Goal: Navigation & Orientation: Find specific page/section

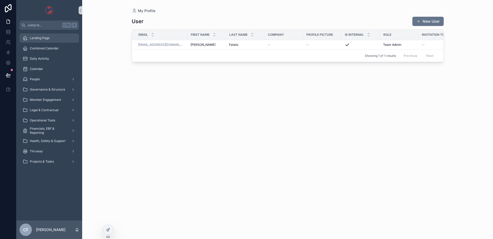
click at [43, 39] on span "Landing Page" at bounding box center [40, 38] width 20 height 4
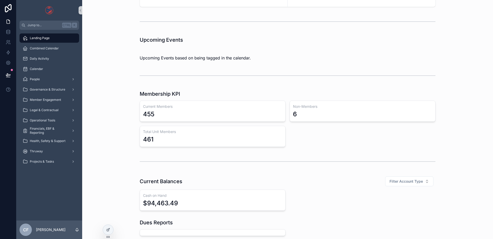
scroll to position [129, 0]
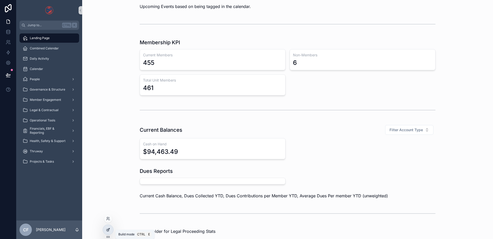
click at [105, 228] on div at bounding box center [108, 230] width 10 height 10
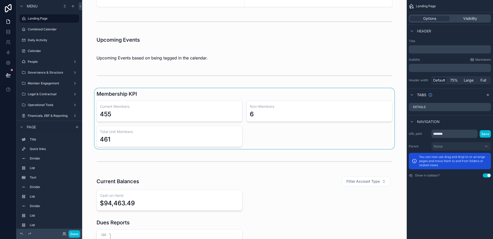
scroll to position [51, 0]
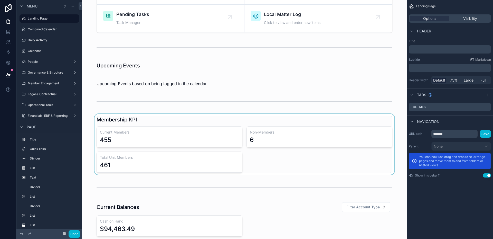
click at [195, 121] on div "scrollable content" at bounding box center [244, 144] width 317 height 61
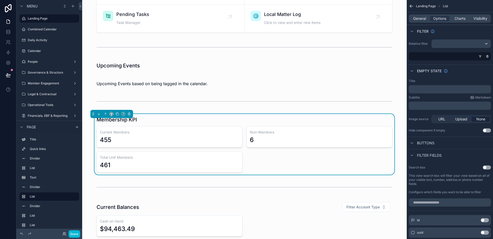
click at [189, 135] on div "Current Members 455" at bounding box center [170, 136] width 146 height 21
click at [423, 20] on span "General" at bounding box center [420, 18] width 13 height 5
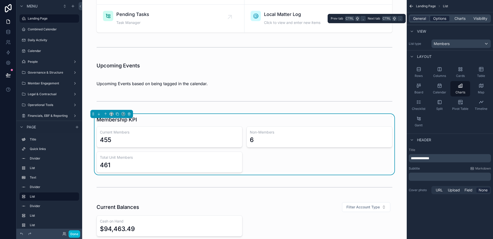
click at [436, 20] on span "Options" at bounding box center [440, 18] width 13 height 5
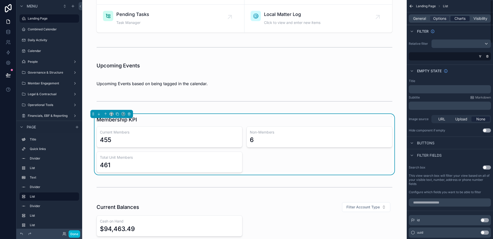
click at [463, 19] on span "Charts" at bounding box center [460, 18] width 11 height 5
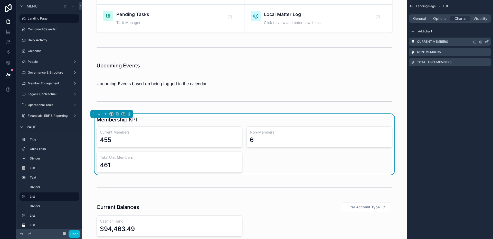
click at [475, 41] on icon "scrollable content" at bounding box center [475, 42] width 4 height 4
click at [481, 72] on icon "scrollable content" at bounding box center [481, 72] width 0 height 1
click at [479, 63] on icon at bounding box center [479, 64] width 4 height 4
click at [423, 17] on span "General" at bounding box center [420, 18] width 13 height 5
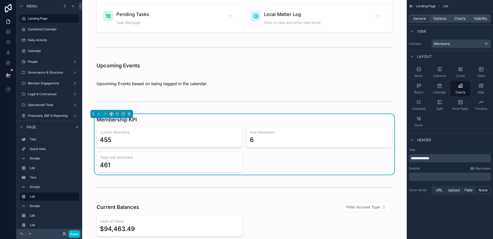
click at [187, 133] on h3 "Current Members" at bounding box center [169, 132] width 139 height 5
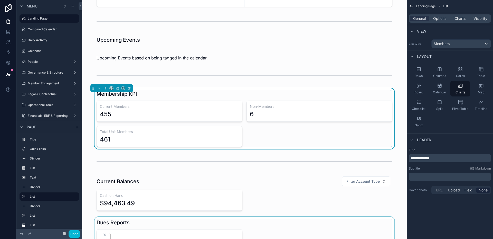
scroll to position [0, 0]
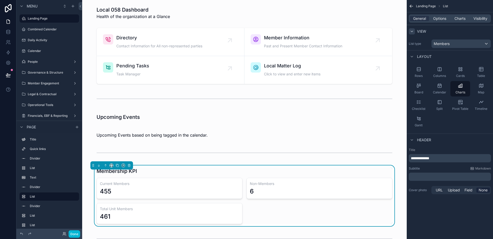
click at [412, 30] on icon "scrollable content" at bounding box center [412, 31] width 4 height 4
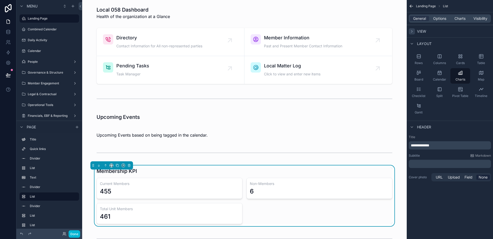
click at [412, 30] on icon "scrollable content" at bounding box center [412, 31] width 4 height 4
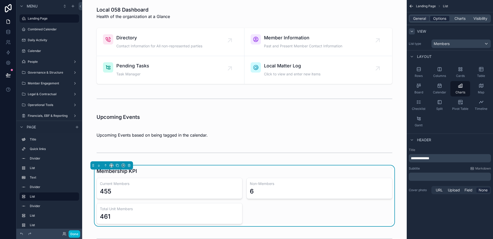
click at [442, 19] on span "Options" at bounding box center [440, 18] width 13 height 5
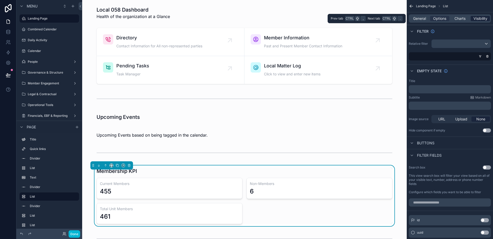
click at [483, 18] on span "Visibility" at bounding box center [481, 18] width 14 height 5
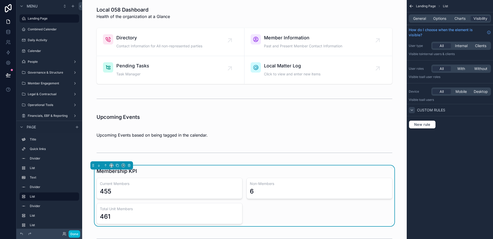
click at [415, 112] on div "scrollable content" at bounding box center [412, 110] width 6 height 6
click at [459, 20] on span "Charts" at bounding box center [460, 18] width 11 height 5
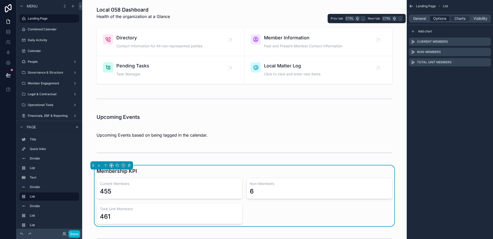
click at [440, 19] on span "Options" at bounding box center [440, 18] width 13 height 5
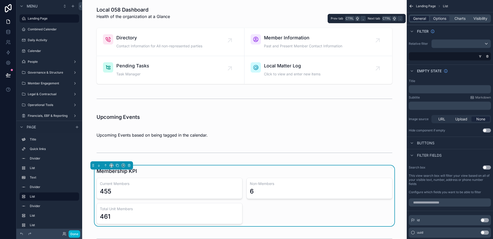
click at [427, 19] on div "General" at bounding box center [419, 18] width 19 height 5
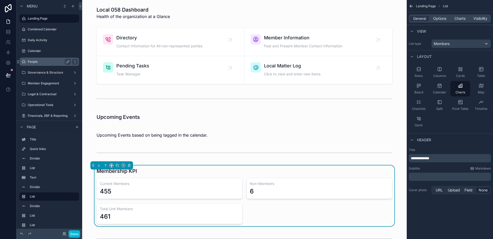
click at [36, 63] on label "People" at bounding box center [48, 62] width 41 height 4
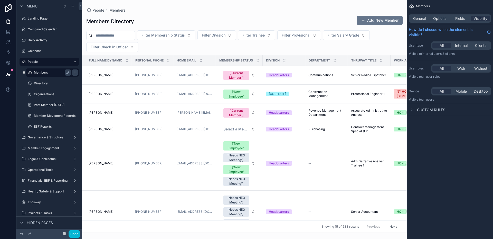
click at [45, 71] on label "Members" at bounding box center [51, 72] width 35 height 4
click at [45, 85] on label "Directory" at bounding box center [51, 83] width 35 height 4
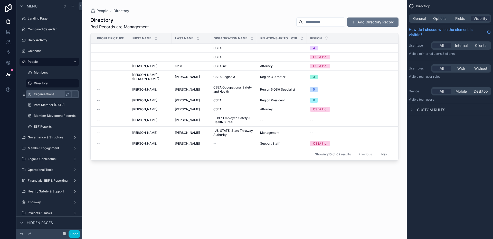
click at [45, 92] on label "Organizations" at bounding box center [51, 94] width 35 height 4
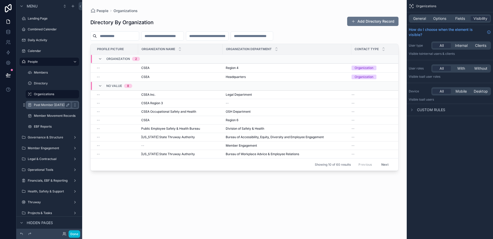
click at [45, 105] on label "Past Member [DATE]" at bounding box center [51, 105] width 35 height 4
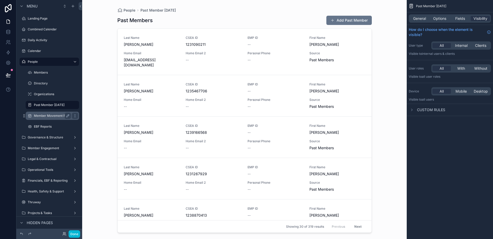
click at [48, 115] on label "Member Movement Records" at bounding box center [55, 116] width 42 height 4
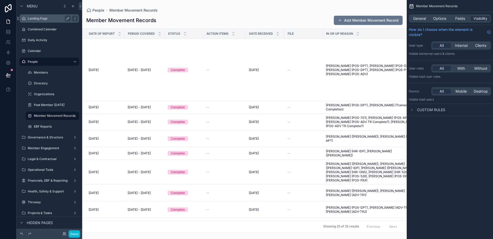
click at [40, 21] on div "Landing Page" at bounding box center [49, 18] width 43 height 6
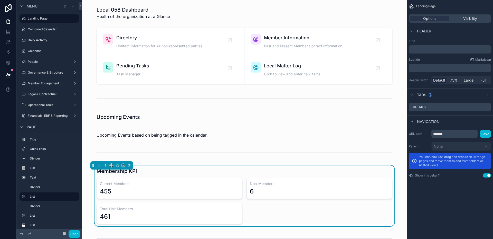
click at [171, 172] on div "Membership KPI" at bounding box center [245, 170] width 296 height 7
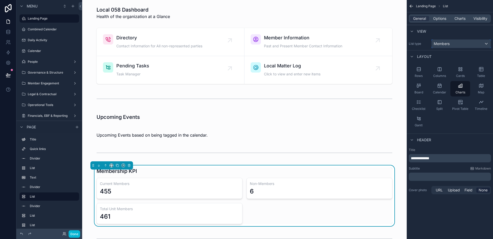
click at [460, 45] on div "Members" at bounding box center [461, 44] width 59 height 8
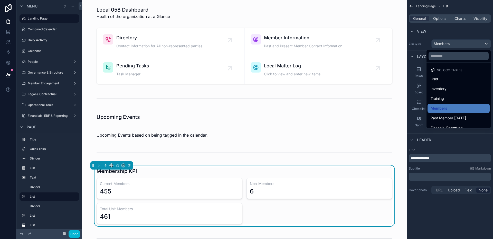
click at [442, 32] on div "scrollable content" at bounding box center [246, 119] width 493 height 239
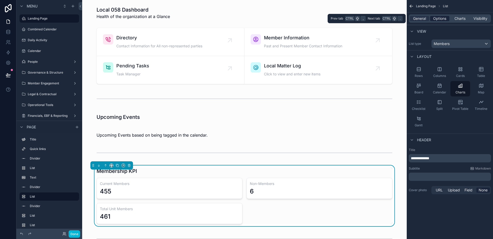
click at [442, 20] on span "Options" at bounding box center [440, 18] width 13 height 5
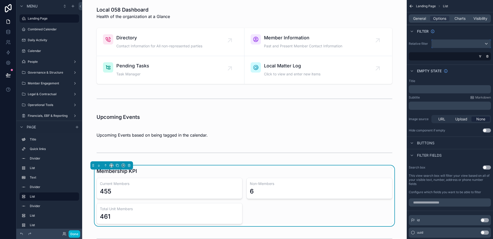
click at [454, 41] on div "scrollable content" at bounding box center [461, 44] width 59 height 8
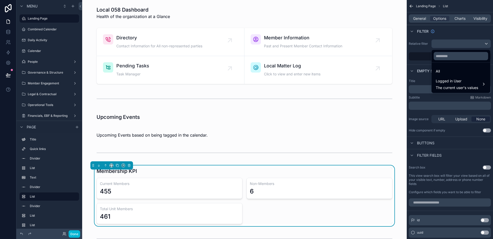
click at [455, 36] on div "scrollable content" at bounding box center [246, 119] width 493 height 239
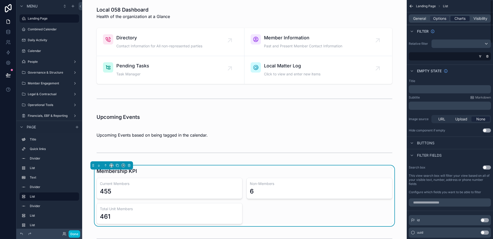
click at [465, 20] on span "Charts" at bounding box center [460, 18] width 11 height 5
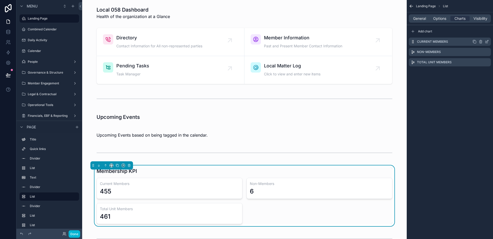
click at [488, 42] on icon "scrollable content" at bounding box center [488, 41] width 2 height 2
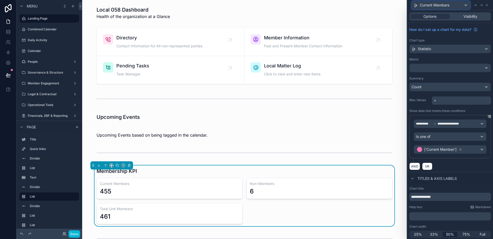
click at [465, 5] on div "Current Members" at bounding box center [441, 5] width 59 height 8
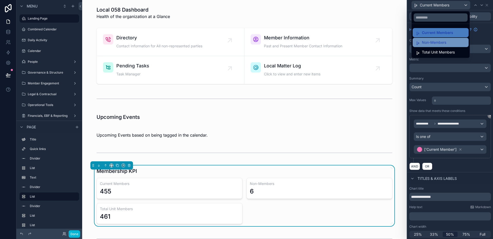
click at [439, 42] on span "Non-Members" at bounding box center [434, 42] width 24 height 6
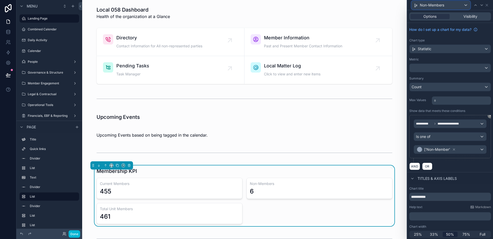
click at [450, 7] on div "Non-Members" at bounding box center [441, 5] width 59 height 8
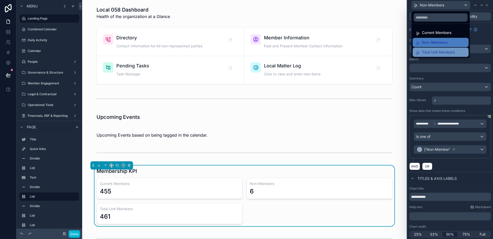
click at [443, 54] on span "Total Unit Members" at bounding box center [438, 52] width 33 height 6
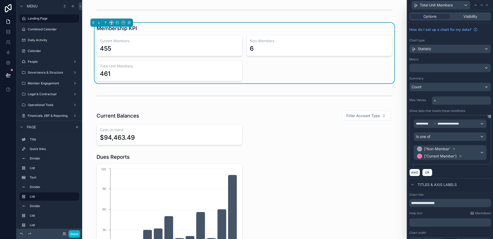
scroll to position [193, 0]
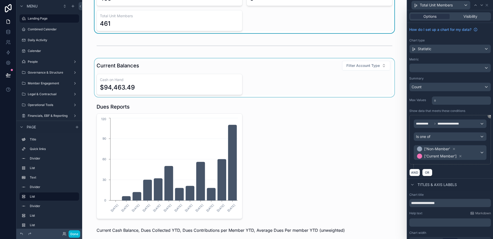
click at [170, 88] on div "scrollable content" at bounding box center [244, 77] width 317 height 39
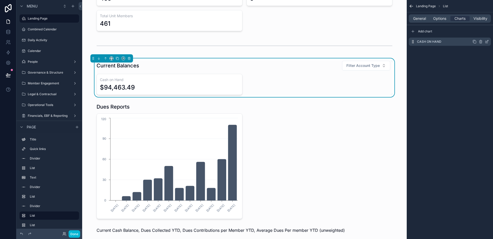
click at [488, 42] on icon "scrollable content" at bounding box center [488, 41] width 2 height 2
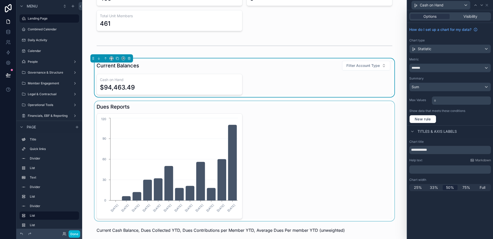
click at [240, 133] on div "scrollable content" at bounding box center [244, 161] width 317 height 120
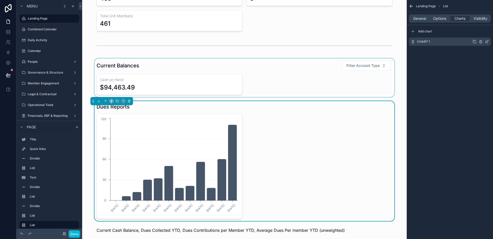
click at [488, 42] on icon "scrollable content" at bounding box center [488, 41] width 2 height 2
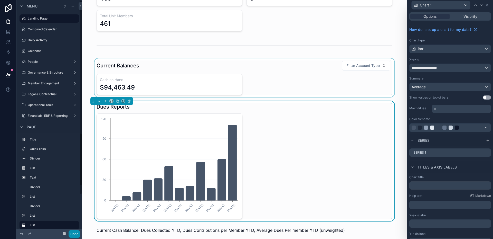
click at [71, 234] on button "Done" at bounding box center [75, 233] width 12 height 7
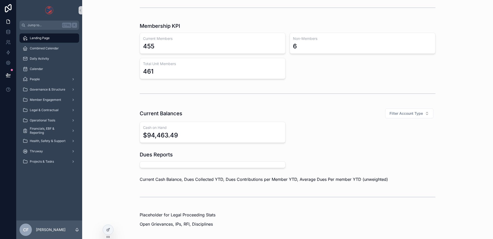
scroll to position [119, 0]
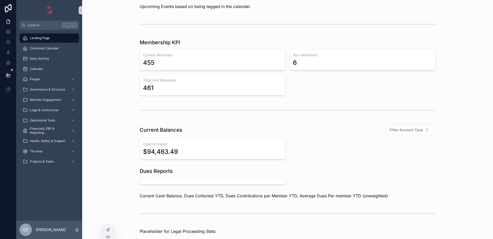
scroll to position [154, 0]
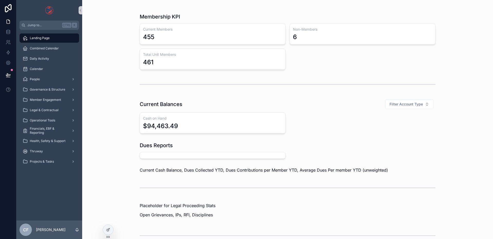
click at [158, 156] on div "scrollable content" at bounding box center [213, 155] width 146 height 7
click at [207, 157] on div "scrollable content" at bounding box center [213, 155] width 146 height 7
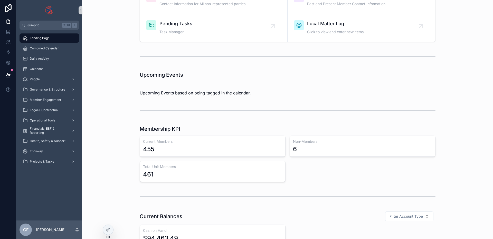
scroll to position [0, 0]
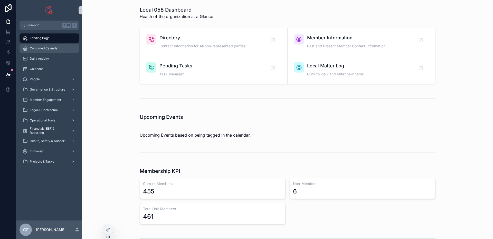
click at [34, 47] on span "Combined Calendar" at bounding box center [44, 48] width 29 height 4
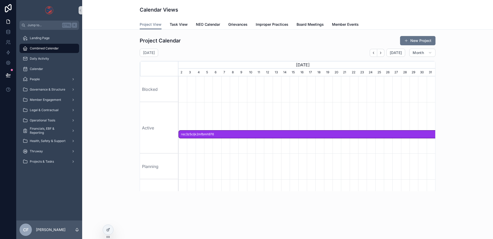
scroll to position [0, 257]
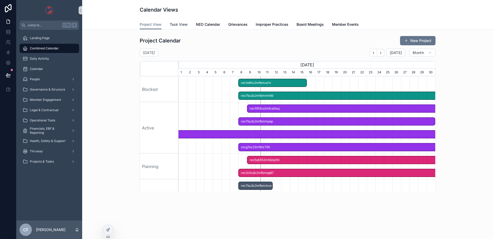
click at [185, 26] on span "Task View" at bounding box center [179, 24] width 18 height 5
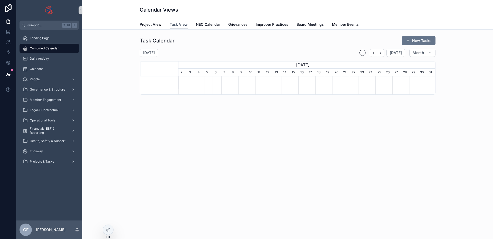
scroll to position [0, 257]
click at [204, 24] on span "NEO Calendar" at bounding box center [208, 24] width 24 height 5
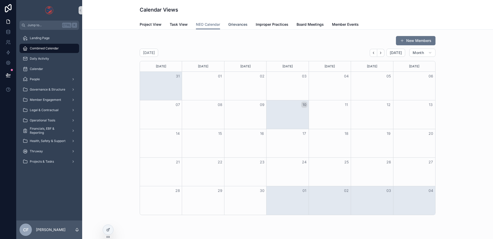
click at [235, 23] on span "Grievances" at bounding box center [237, 24] width 19 height 5
click at [262, 24] on span "Improper Practices" at bounding box center [272, 24] width 33 height 5
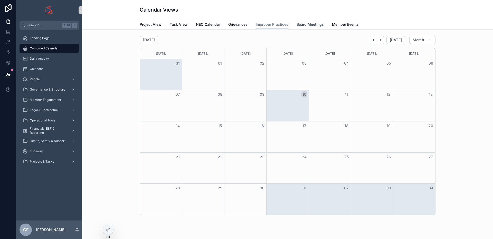
click at [297, 24] on span "Board Meetings" at bounding box center [310, 24] width 27 height 5
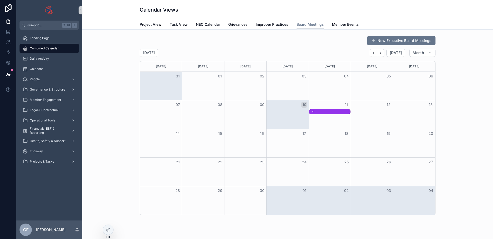
click at [327, 111] on div "4" at bounding box center [331, 111] width 39 height 4
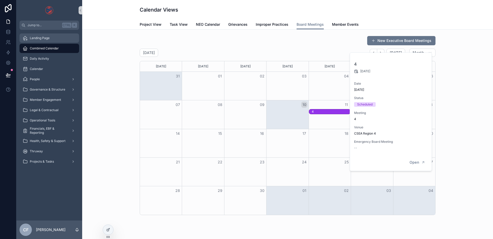
click at [45, 39] on span "Landing Page" at bounding box center [40, 38] width 20 height 4
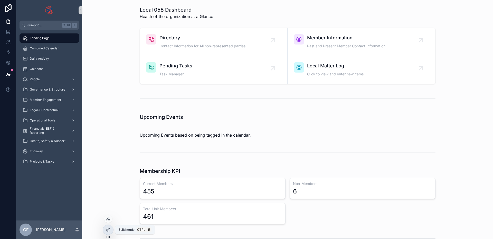
click at [110, 227] on div at bounding box center [108, 230] width 10 height 10
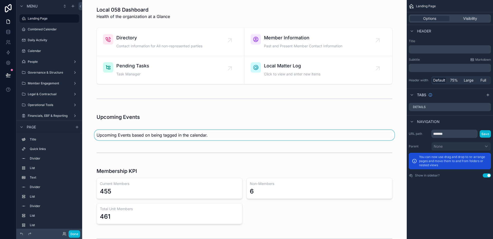
click at [124, 137] on div "scrollable content" at bounding box center [244, 135] width 317 height 10
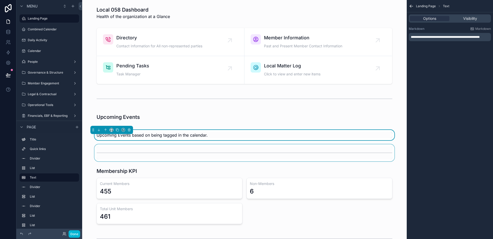
click at [125, 146] on div "scrollable content" at bounding box center [244, 152] width 317 height 17
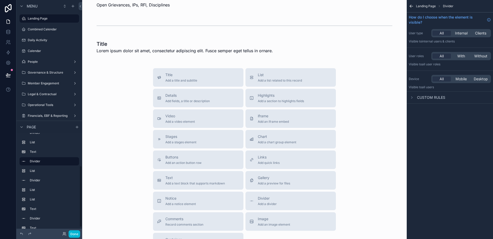
scroll to position [51, 0]
click at [174, 97] on span "Details" at bounding box center [188, 95] width 44 height 5
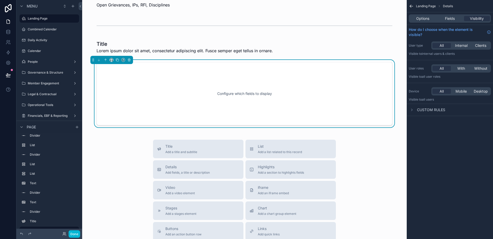
scroll to position [437, 0]
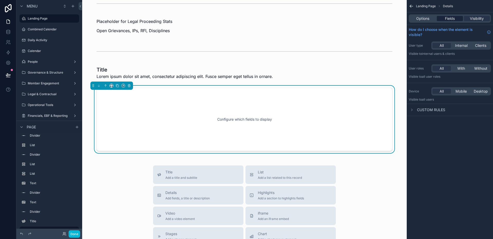
click at [448, 18] on span "Fields" at bounding box center [450, 18] width 10 height 5
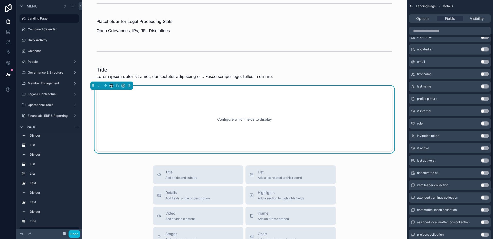
scroll to position [0, 0]
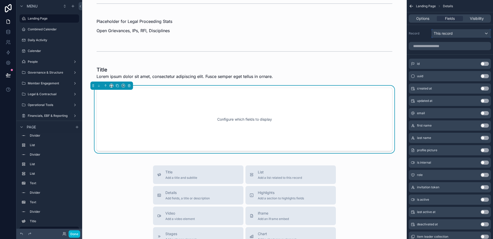
click at [450, 35] on span "This record" at bounding box center [443, 33] width 19 height 5
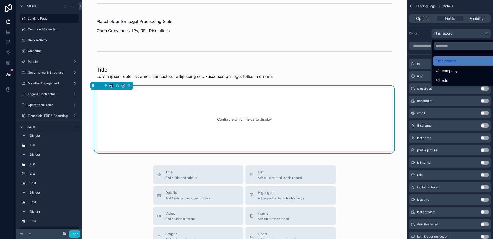
click at [450, 35] on div "scrollable content" at bounding box center [246, 119] width 493 height 239
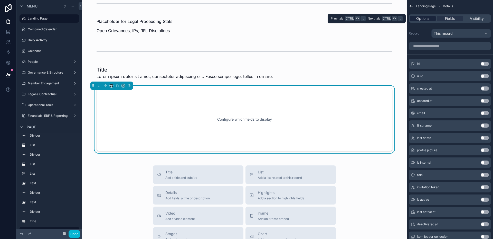
click at [428, 21] on span "Options" at bounding box center [423, 18] width 13 height 5
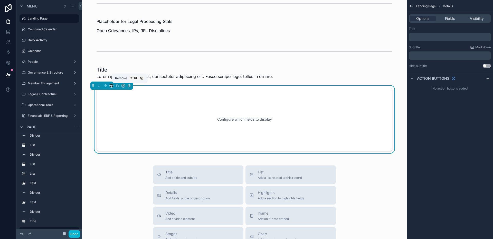
click at [129, 85] on icon "scrollable content" at bounding box center [129, 86] width 4 height 4
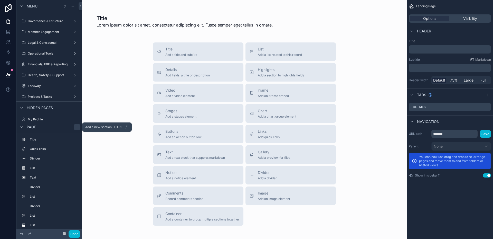
click at [78, 126] on icon "scrollable content" at bounding box center [77, 127] width 4 height 4
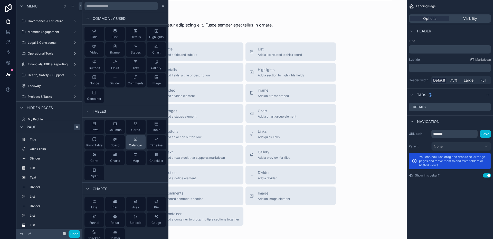
click at [131, 144] on span "Calendar" at bounding box center [135, 145] width 13 height 4
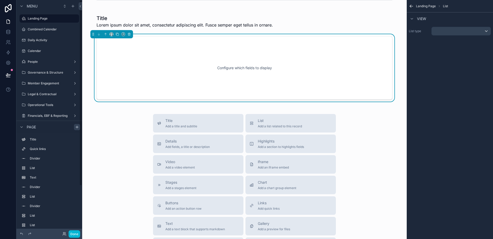
scroll to position [437, 0]
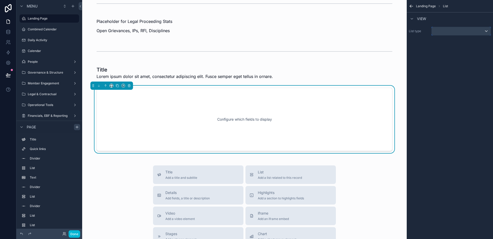
click at [482, 31] on div "scrollable content" at bounding box center [461, 31] width 59 height 8
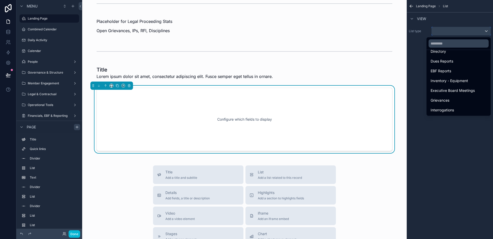
scroll to position [129, 0]
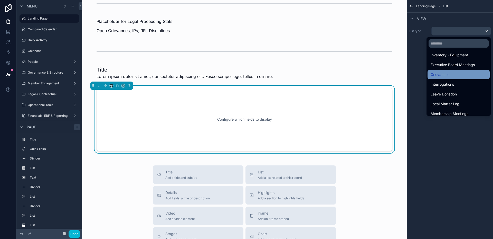
click at [452, 71] on div "Grievances" at bounding box center [459, 74] width 62 height 9
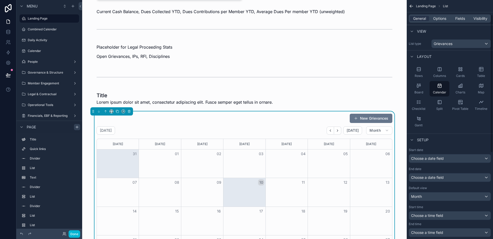
scroll to position [26, 0]
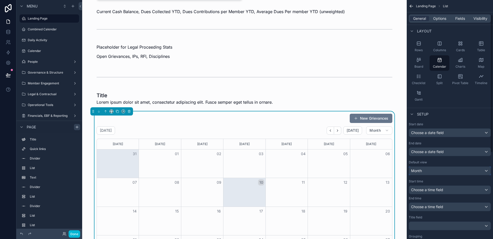
click at [449, 172] on div "Month" at bounding box center [450, 171] width 82 height 8
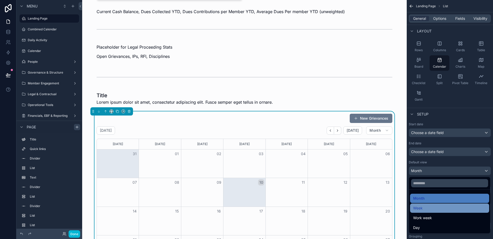
click at [448, 207] on div "Week" at bounding box center [450, 208] width 73 height 6
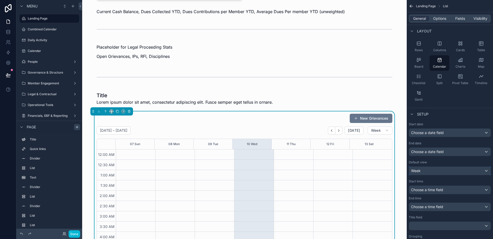
click at [437, 171] on div "Week" at bounding box center [450, 171] width 82 height 8
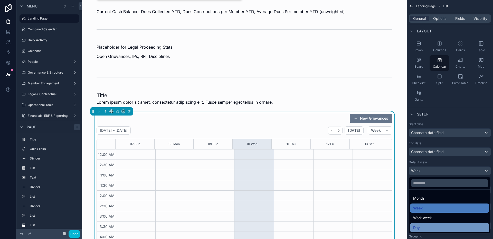
click at [428, 227] on div "Day" at bounding box center [450, 227] width 73 height 6
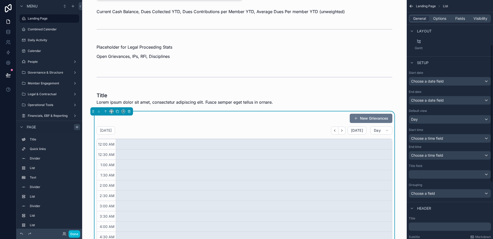
scroll to position [129, 0]
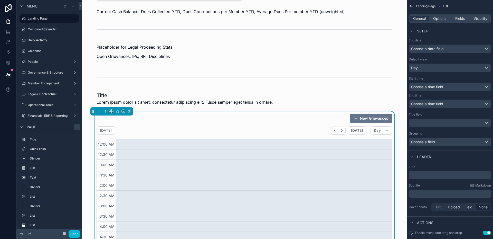
click at [445, 143] on div "Choose a field" at bounding box center [450, 142] width 82 height 8
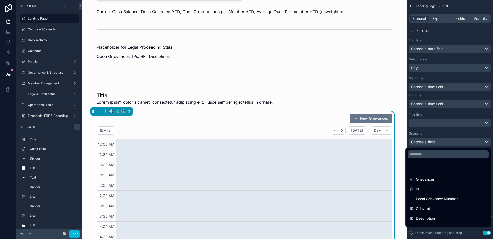
click at [445, 143] on div "scrollable content" at bounding box center [246, 119] width 493 height 239
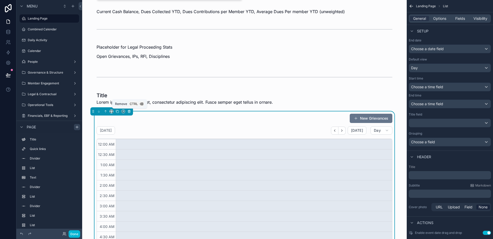
click at [130, 112] on icon "scrollable content" at bounding box center [129, 112] width 2 height 2
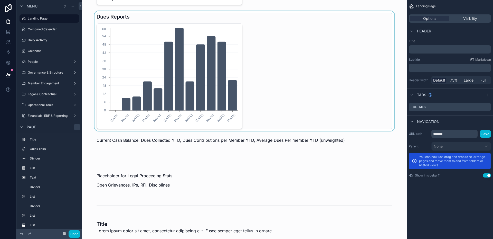
scroll to position [206, 0]
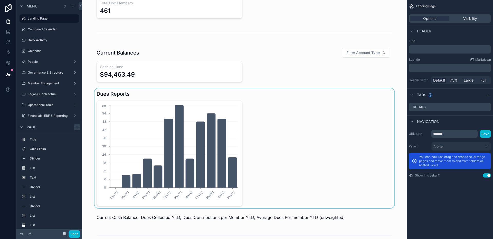
click at [268, 115] on div "scrollable content" at bounding box center [244, 148] width 317 height 120
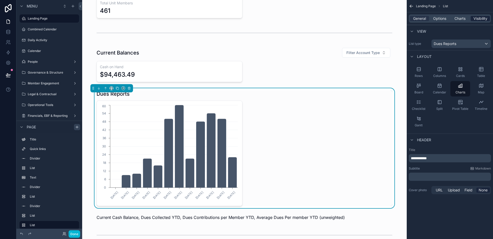
click at [481, 21] on span "Visibility" at bounding box center [481, 18] width 14 height 5
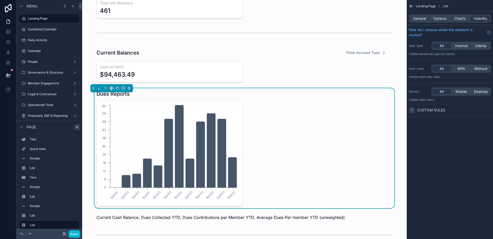
click at [411, 107] on div "scrollable content" at bounding box center [412, 110] width 6 height 6
click at [414, 112] on icon "scrollable content" at bounding box center [412, 110] width 4 height 4
click at [77, 232] on button "Done" at bounding box center [75, 233] width 12 height 7
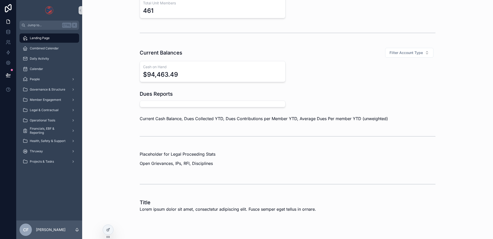
scroll to position [222, 0]
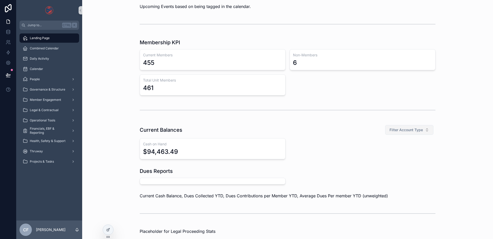
click at [417, 127] on span "Filter Account Type" at bounding box center [406, 129] width 33 height 5
click at [390, 158] on div "Savings" at bounding box center [408, 159] width 62 height 8
click at [410, 130] on span "Savings" at bounding box center [416, 129] width 14 height 5
click at [404, 175] on div "Events Checking" at bounding box center [418, 175] width 62 height 8
click at [417, 126] on button "Events Checking" at bounding box center [412, 130] width 44 height 10
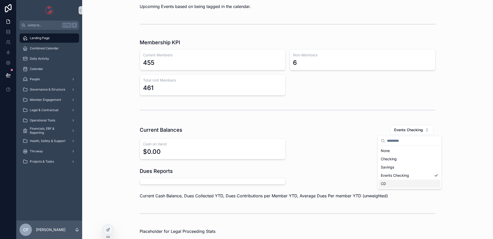
click at [403, 182] on div "CD" at bounding box center [410, 183] width 62 height 8
click at [418, 127] on span "CD" at bounding box center [420, 129] width 5 height 5
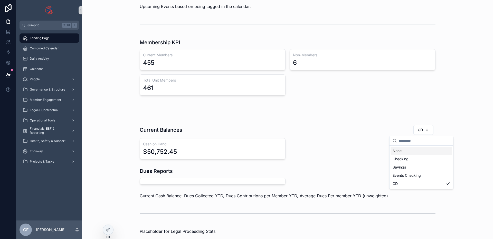
click at [407, 149] on div "None" at bounding box center [422, 151] width 62 height 8
click at [126, 118] on div "scrollable content" at bounding box center [287, 110] width 403 height 17
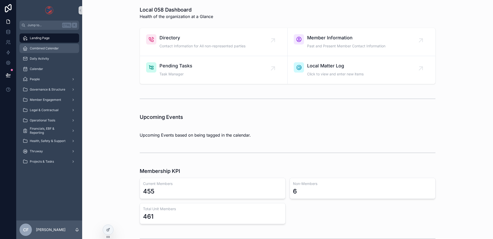
click at [58, 48] on span "Combined Calendar" at bounding box center [44, 48] width 29 height 4
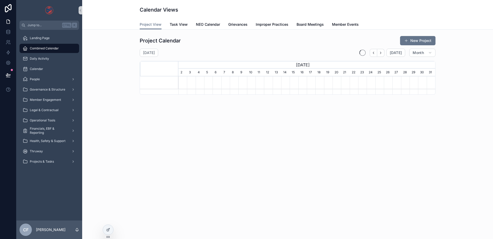
scroll to position [0, 257]
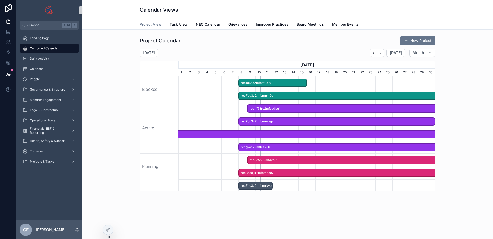
click at [281, 83] on span "rec1o6hc2mfbmuo1v" at bounding box center [273, 83] width 68 height 8
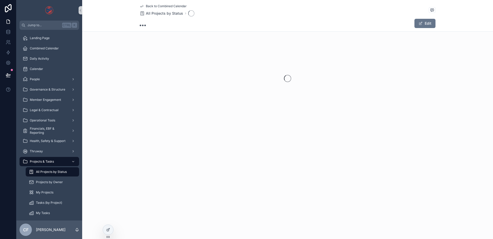
click at [281, 83] on div "scrollable content" at bounding box center [287, 78] width 411 height 81
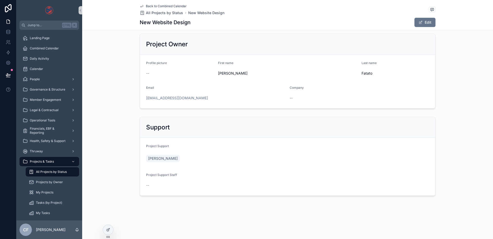
scroll to position [127, 0]
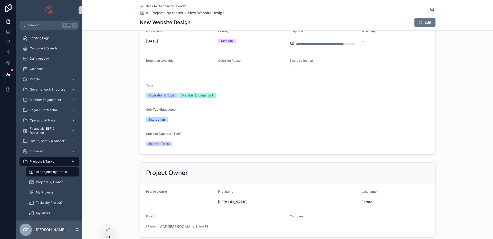
click at [73, 162] on icon "scrollable content" at bounding box center [73, 162] width 4 height 4
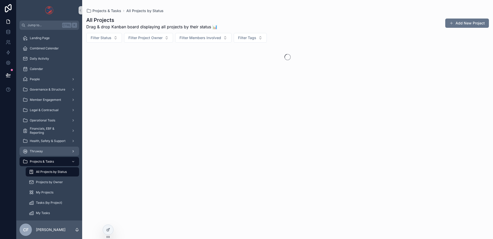
click at [73, 150] on icon "scrollable content" at bounding box center [73, 151] width 4 height 4
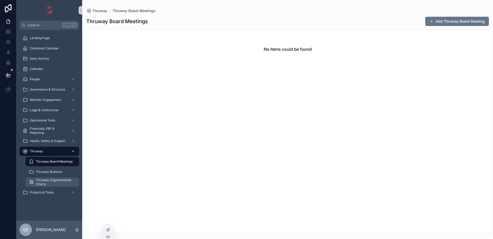
click at [64, 181] on span "Thruway Organizational Charts" at bounding box center [55, 182] width 38 height 8
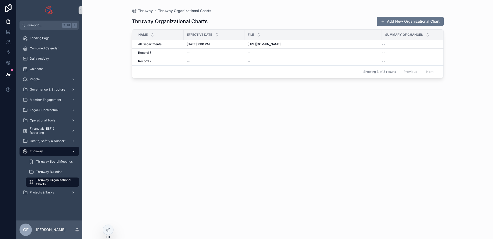
click at [73, 151] on icon "scrollable content" at bounding box center [73, 151] width 2 height 1
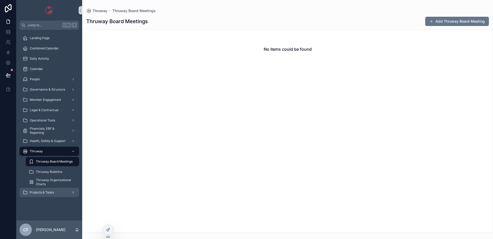
click at [67, 191] on div "Projects & Tasks" at bounding box center [49, 192] width 53 height 8
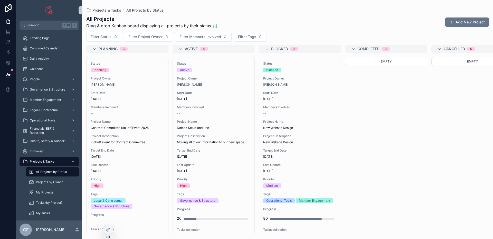
scroll to position [4, 0]
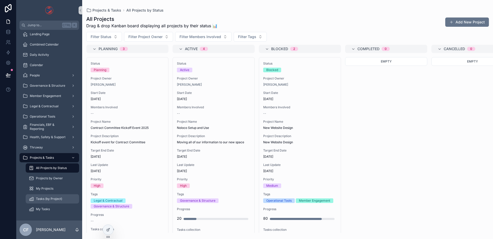
click at [53, 199] on span "Tasks (by Project)" at bounding box center [49, 199] width 26 height 4
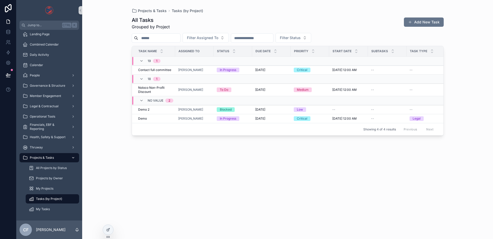
click at [71, 157] on icon "scrollable content" at bounding box center [73, 158] width 4 height 4
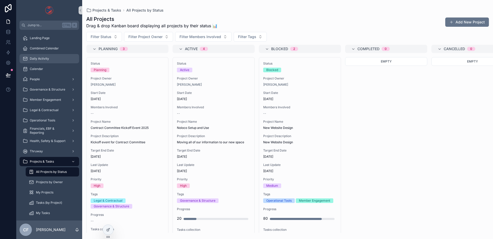
click at [45, 56] on div "Daily Activity" at bounding box center [49, 58] width 53 height 8
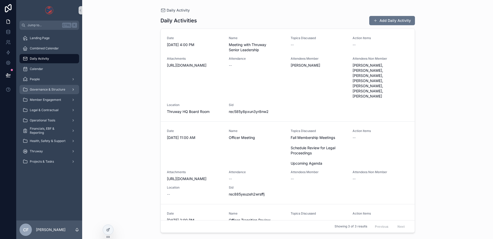
click at [44, 87] on div "Governance & Structure" at bounding box center [49, 89] width 53 height 8
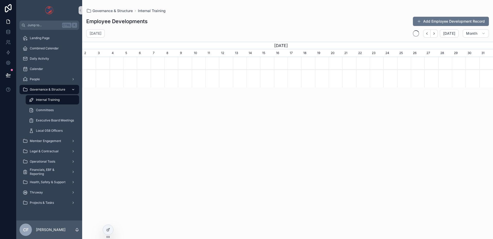
scroll to position [0, 411]
click at [46, 108] on span "Committees" at bounding box center [45, 110] width 18 height 4
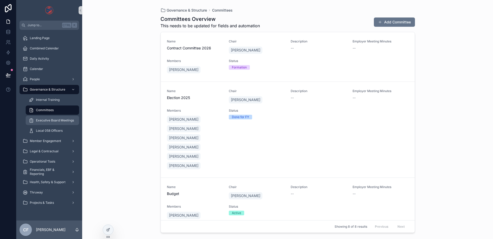
click at [54, 121] on span "Executive Board Meetings" at bounding box center [55, 120] width 38 height 4
